Goal: Task Accomplishment & Management: Use online tool/utility

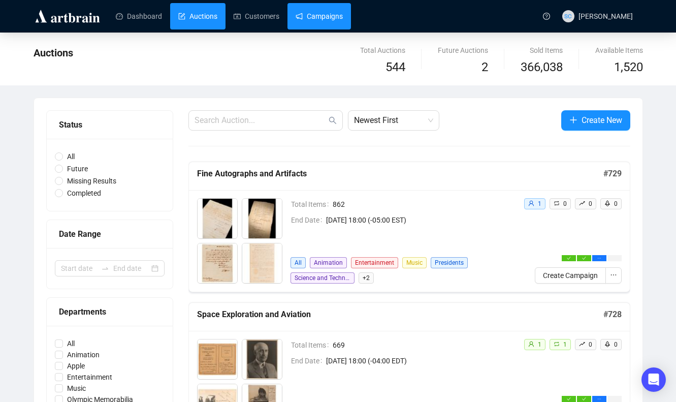
click at [330, 12] on link "Campaigns" at bounding box center [319, 16] width 47 height 26
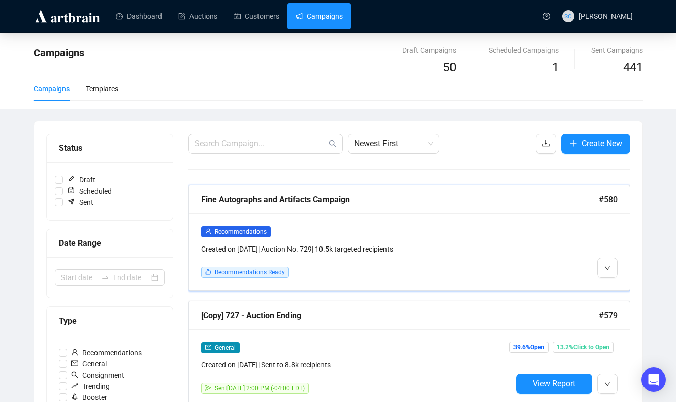
click at [492, 202] on div "Fine Autographs and Artifacts Campaign" at bounding box center [400, 199] width 398 height 13
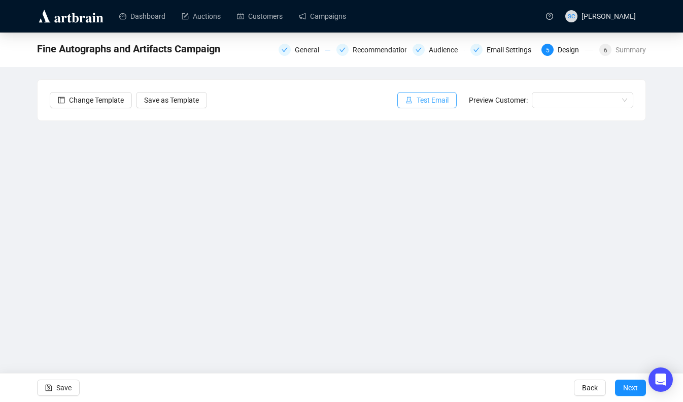
click at [437, 101] on span "Test Email" at bounding box center [433, 99] width 32 height 11
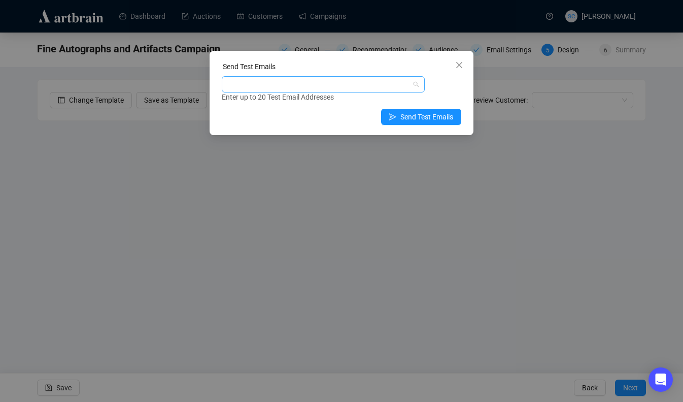
click at [389, 84] on div at bounding box center [318, 84] width 188 height 14
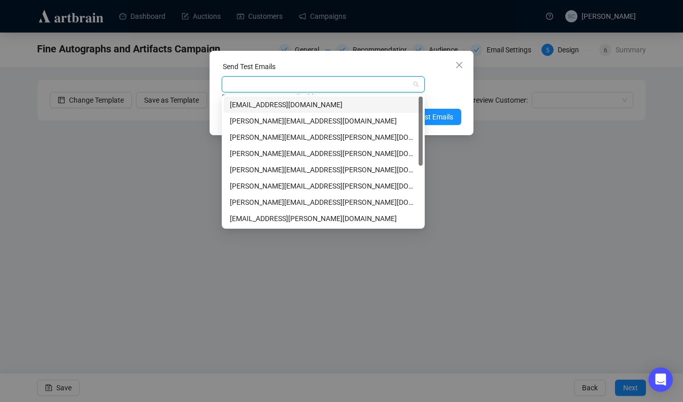
type input "s"
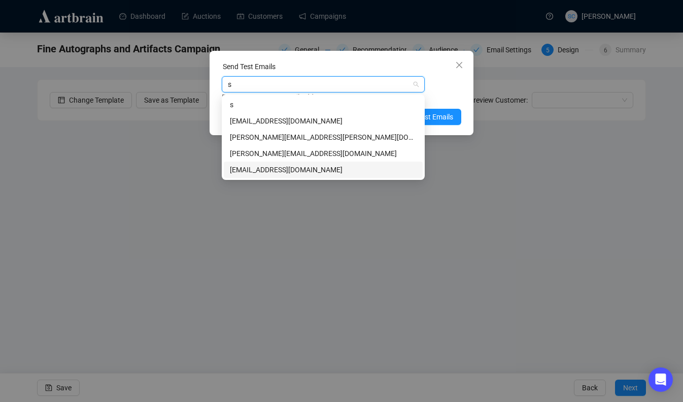
click at [328, 170] on div "[EMAIL_ADDRESS][DOMAIN_NAME]" at bounding box center [323, 169] width 187 height 11
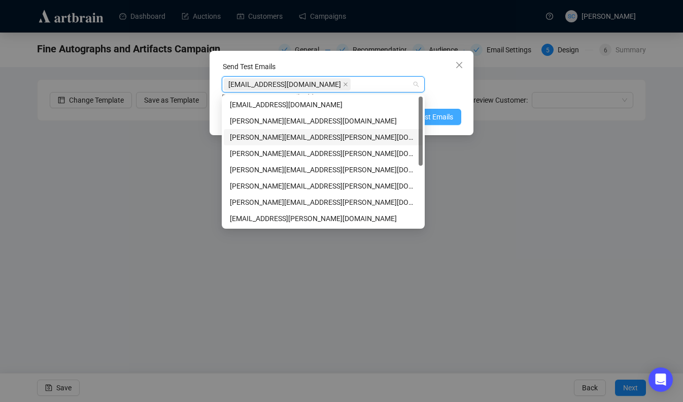
click at [441, 116] on span "Send Test Emails" at bounding box center [427, 116] width 53 height 11
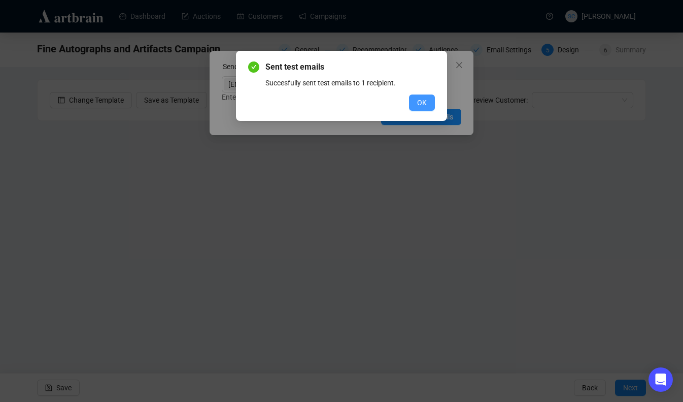
click at [419, 104] on span "OK" at bounding box center [422, 102] width 10 height 11
